Goal: Task Accomplishment & Management: Use online tool/utility

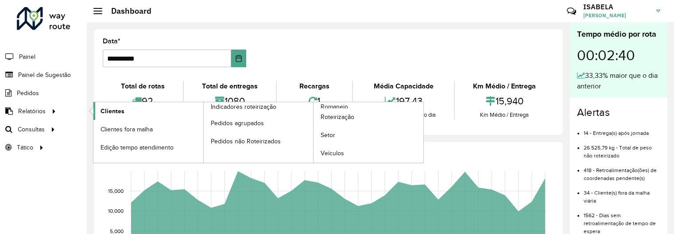
click at [117, 107] on span "Clientes" at bounding box center [113, 111] width 24 height 9
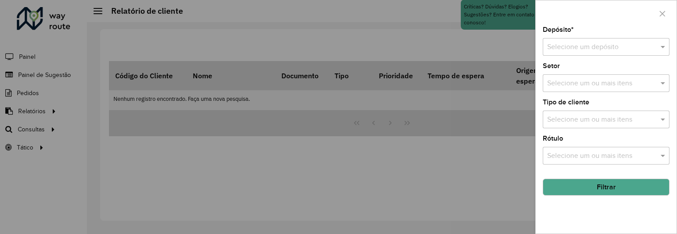
click at [577, 39] on div "Selecione um depósito" at bounding box center [605, 47] width 127 height 18
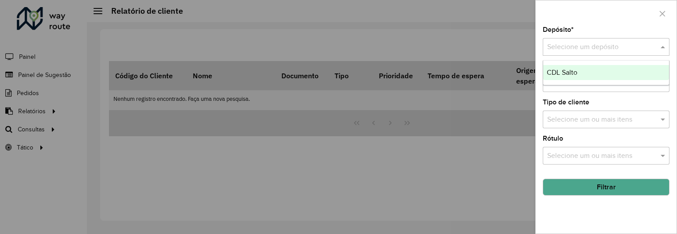
click at [568, 71] on span "CDL Salto" at bounding box center [561, 73] width 31 height 8
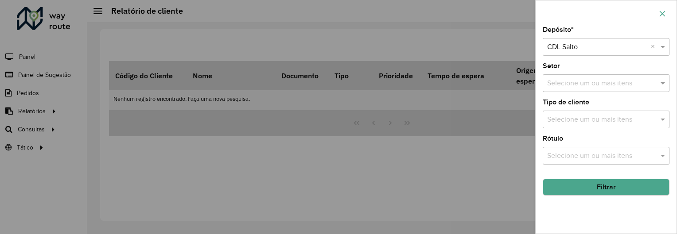
click at [661, 11] on icon "button" at bounding box center [662, 13] width 7 height 7
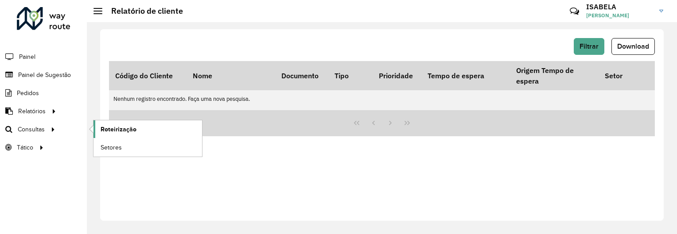
click at [110, 128] on span "Roteirização" at bounding box center [119, 129] width 36 height 9
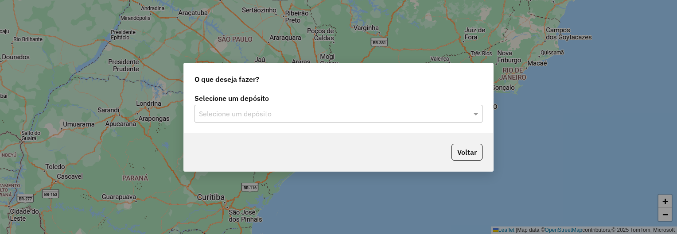
click at [285, 113] on input "text" at bounding box center [329, 114] width 261 height 11
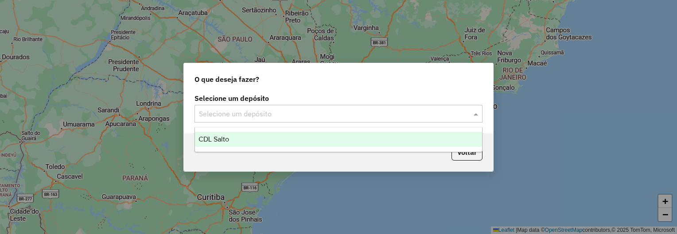
click at [278, 142] on div "CDL Salto" at bounding box center [338, 139] width 287 height 15
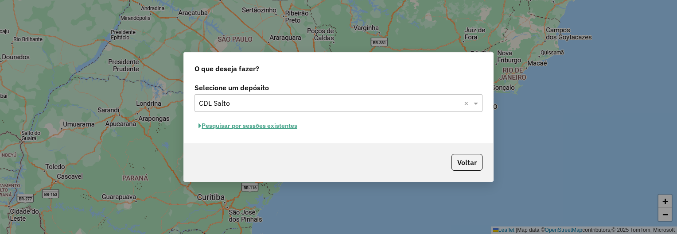
click at [258, 128] on button "Pesquisar por sessões existentes" at bounding box center [247, 126] width 107 height 14
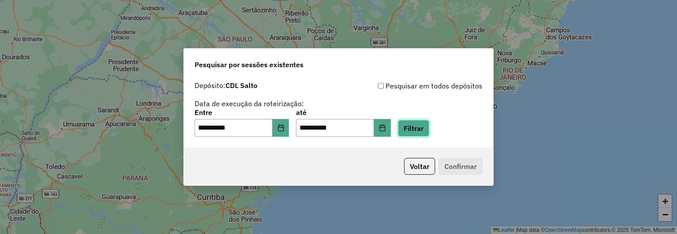
click at [420, 130] on button "Filtrar" at bounding box center [413, 128] width 31 height 17
click at [426, 125] on button "Filtrar" at bounding box center [413, 128] width 31 height 17
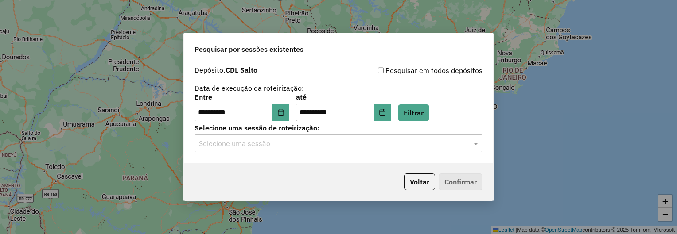
click at [343, 150] on div "Selecione uma sessão" at bounding box center [338, 144] width 288 height 18
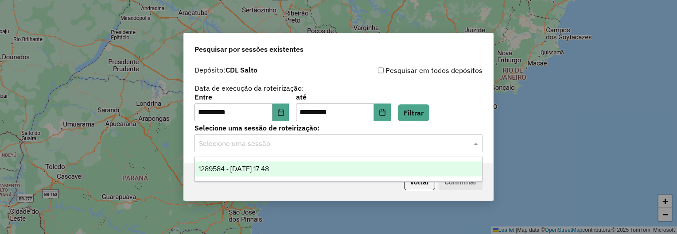
click at [267, 172] on span "1289584 - 07/10/2025 17:48" at bounding box center [233, 169] width 70 height 8
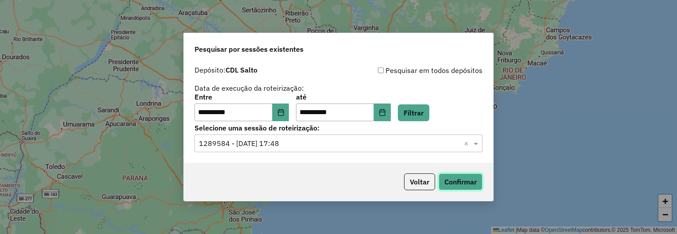
click at [450, 181] on button "Confirmar" at bounding box center [460, 182] width 44 height 17
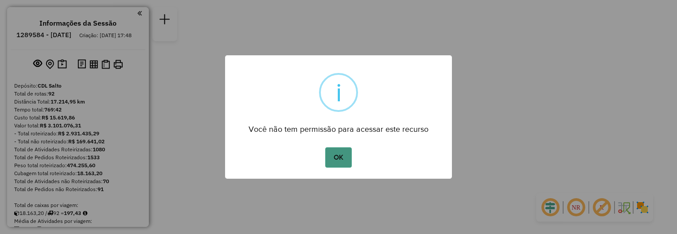
click at [340, 158] on button "OK" at bounding box center [338, 157] width 26 height 20
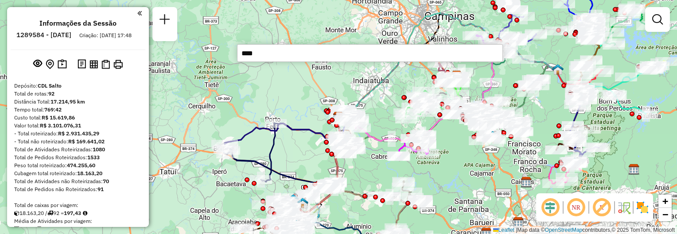
type input "*****"
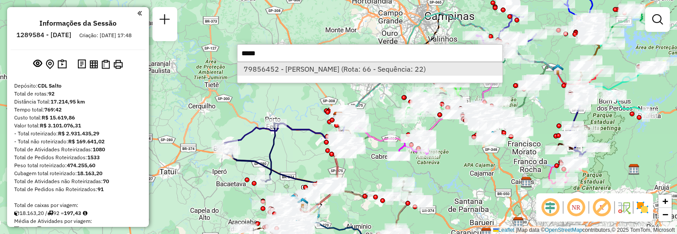
click at [333, 70] on li "79856452 - [PERSON_NAME] (Rota: 66 - Sequência: 22)" at bounding box center [369, 68] width 265 height 13
select select "**********"
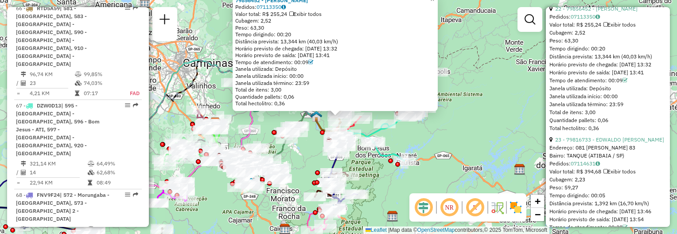
scroll to position [3727, 0]
